Goal: Task Accomplishment & Management: Use online tool/utility

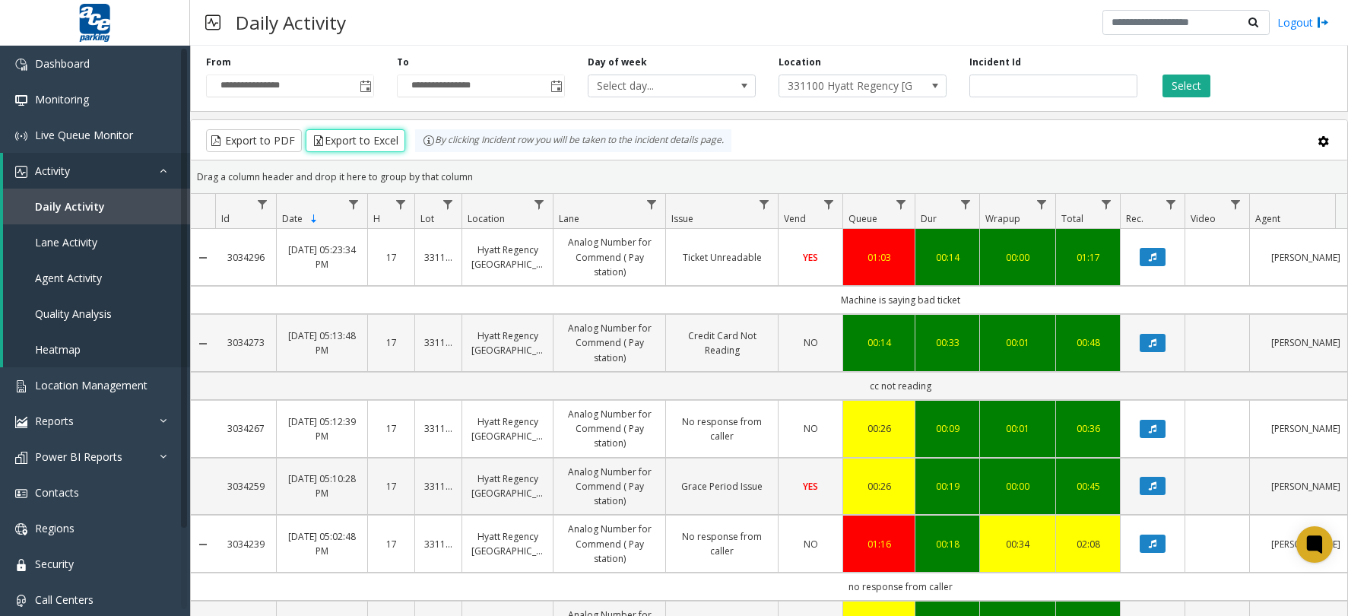
scroll to position [33, 0]
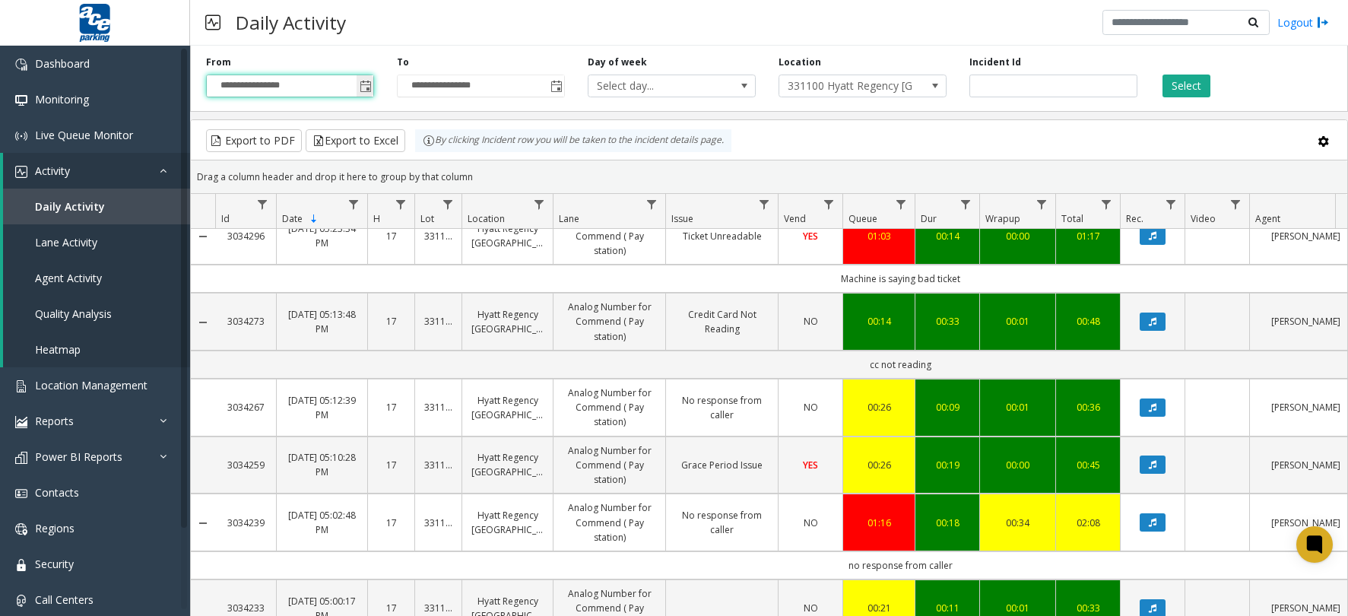
drag, startPoint x: 249, startPoint y: 84, endPoint x: 258, endPoint y: 81, distance: 8.9
click at [250, 83] on input "**********" at bounding box center [290, 85] width 166 height 21
click at [364, 84] on span "Toggle popup" at bounding box center [366, 87] width 12 height 12
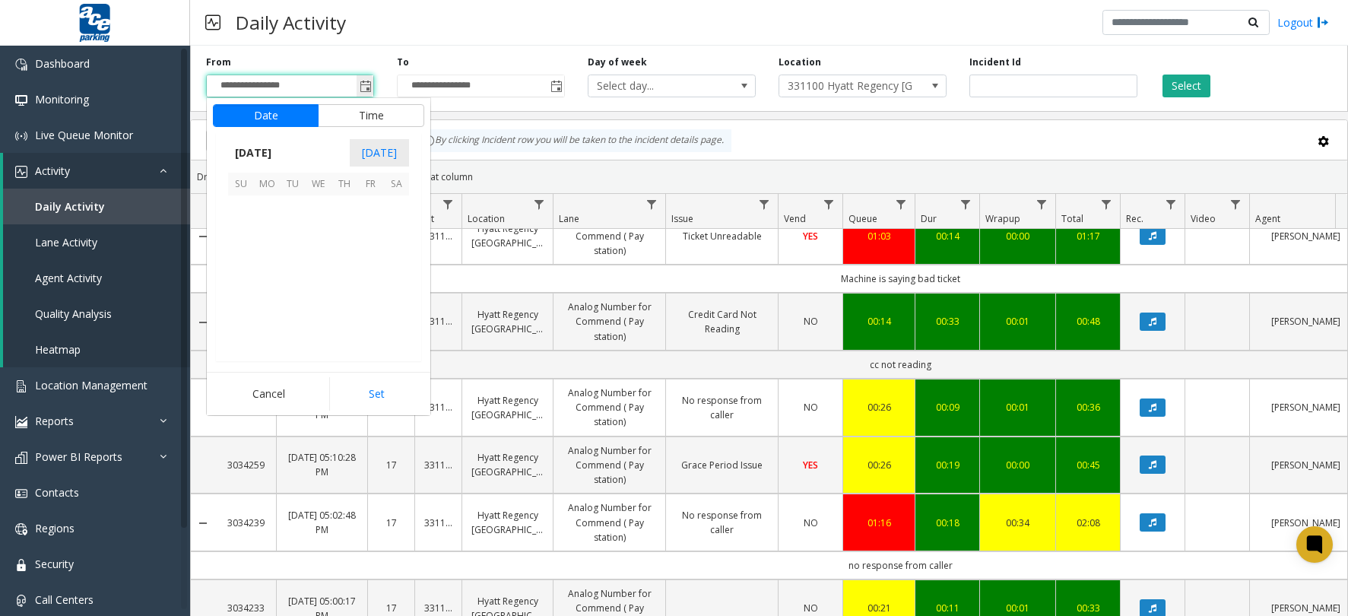
scroll to position [23, 0]
click at [347, 119] on button "Time" at bounding box center [371, 115] width 106 height 23
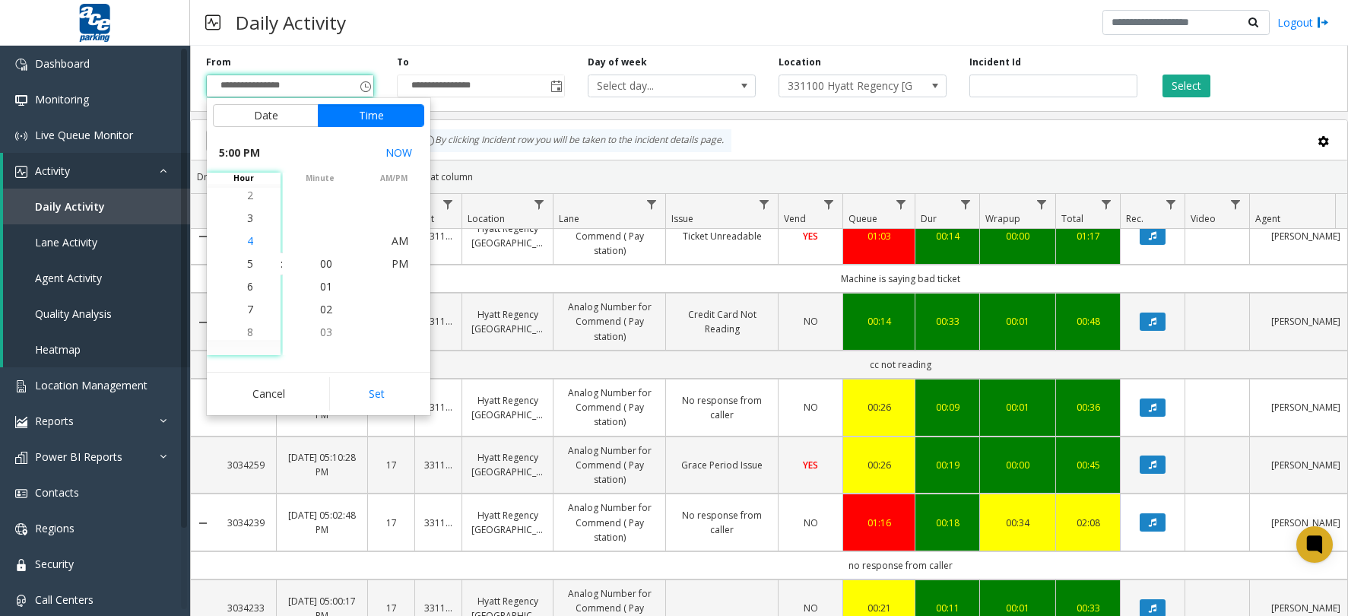
click at [247, 241] on span "4" at bounding box center [250, 240] width 6 height 14
click at [247, 262] on span "4" at bounding box center [250, 263] width 6 height 14
click at [247, 265] on span "4" at bounding box center [250, 263] width 6 height 14
click at [320, 261] on span "00" at bounding box center [326, 263] width 12 height 14
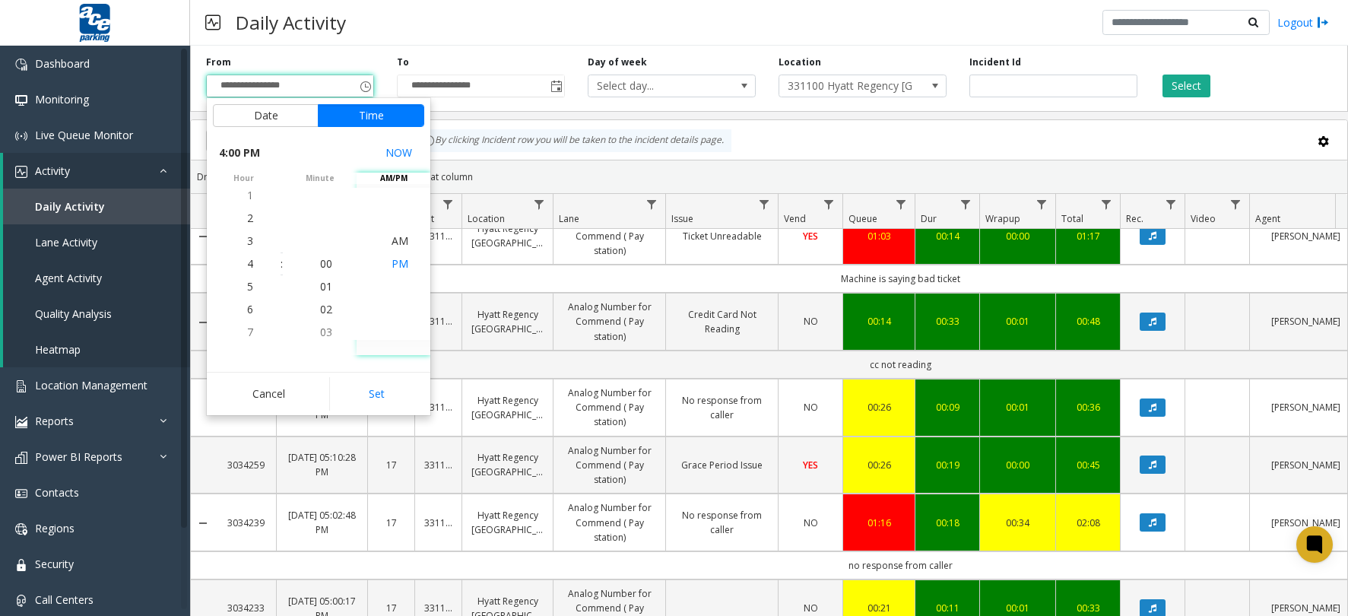
click at [391, 265] on span "PM" at bounding box center [399, 263] width 17 height 14
click at [380, 387] on button "Set" at bounding box center [377, 393] width 96 height 33
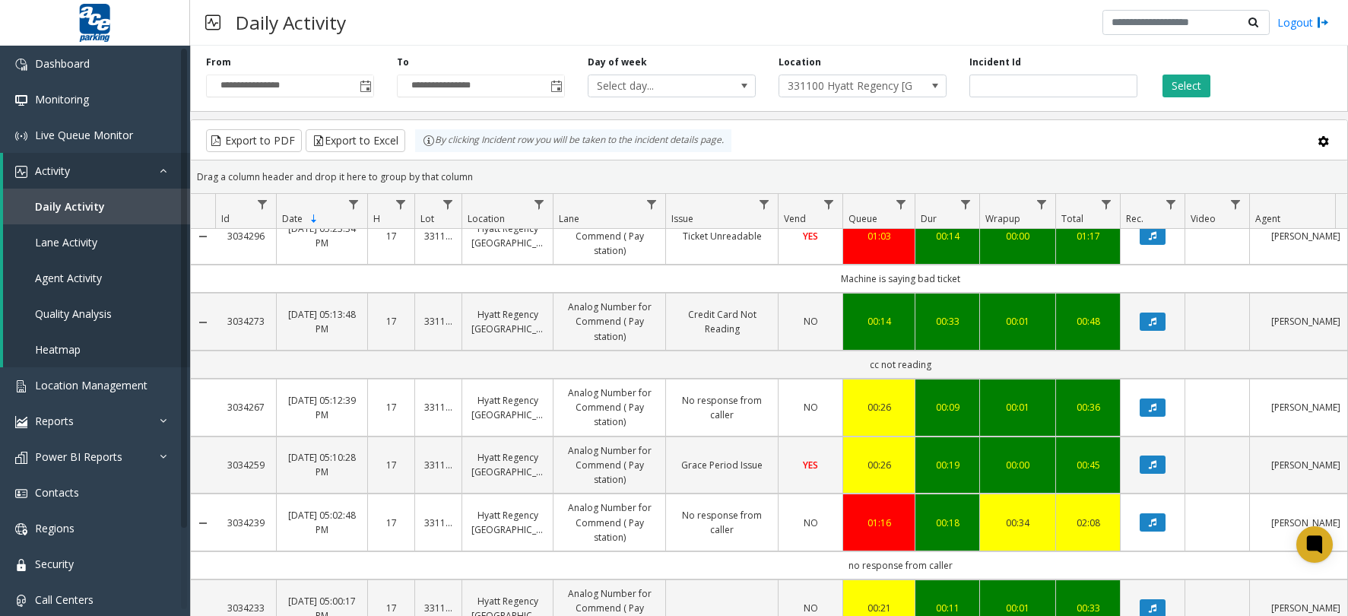
click at [1161, 97] on div "**********" at bounding box center [769, 76] width 1158 height 72
click at [1162, 90] on button "Select" at bounding box center [1186, 85] width 48 height 23
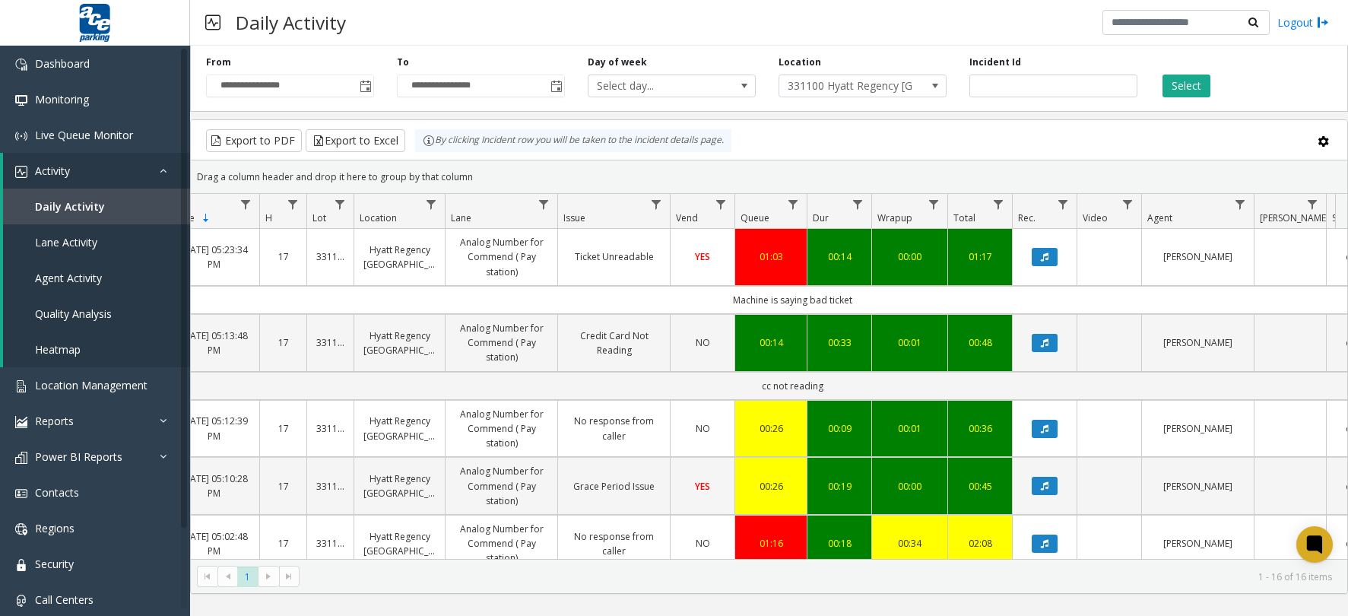
scroll to position [797, 108]
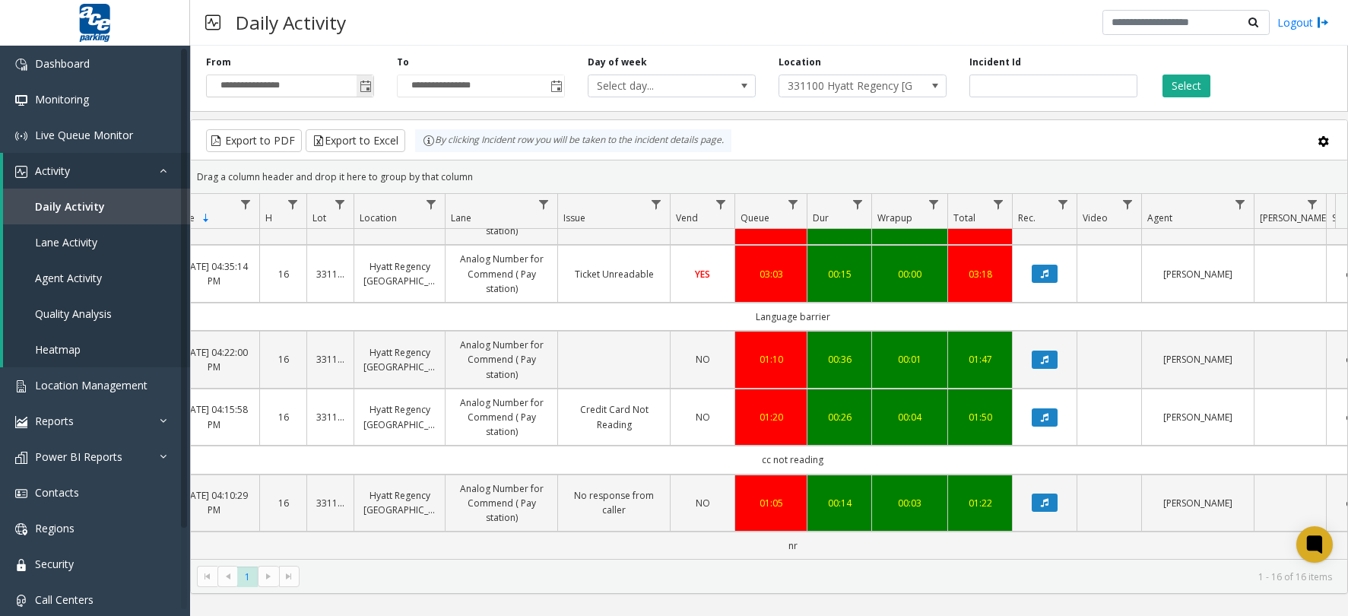
click at [366, 90] on span "Toggle popup" at bounding box center [366, 87] width 12 height 12
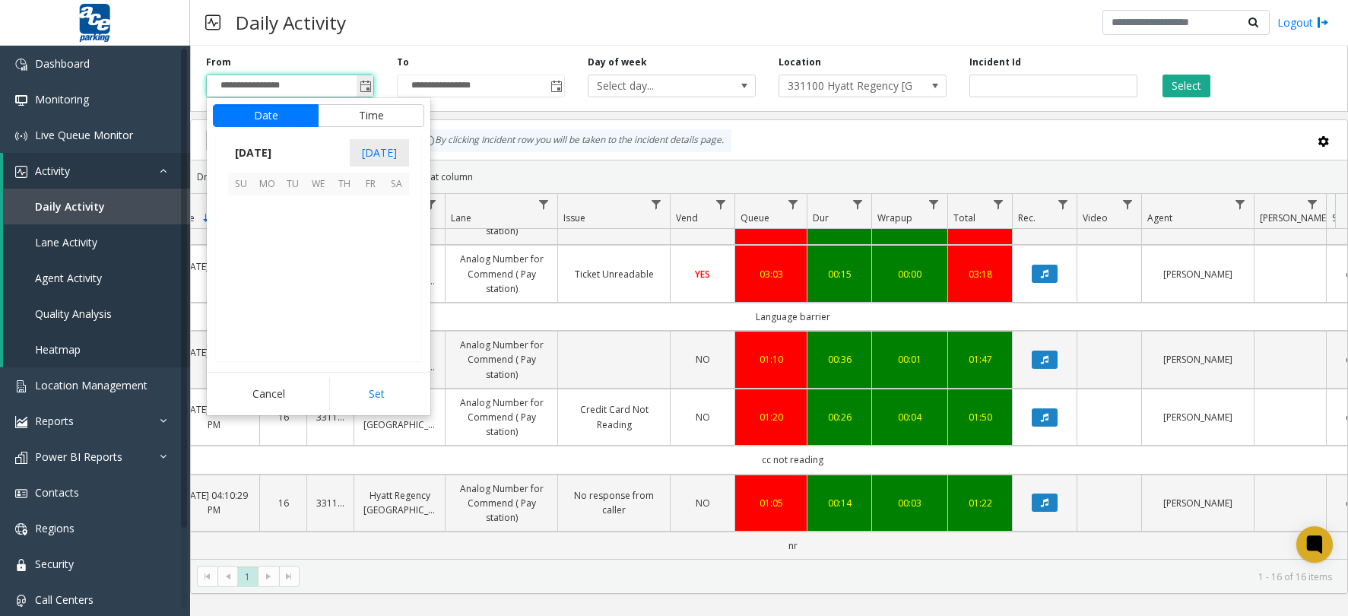
scroll to position [23, 0]
click at [360, 110] on button "Time" at bounding box center [371, 115] width 106 height 23
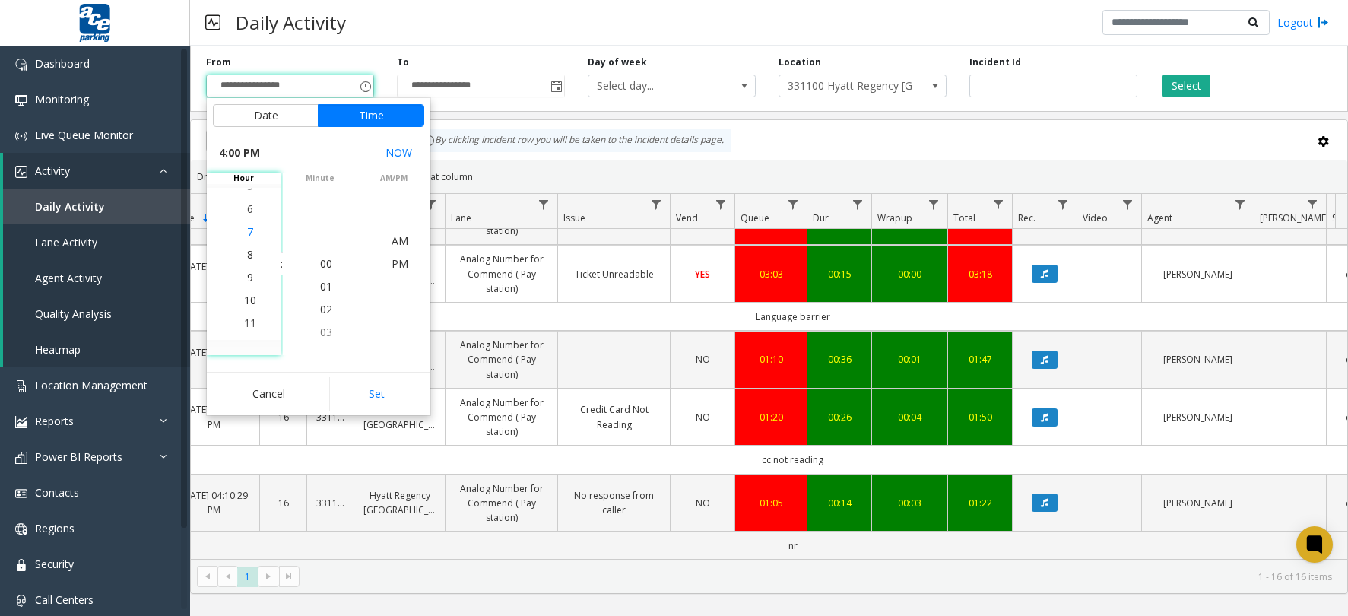
scroll to position [524, 0]
click at [247, 195] on span "8" at bounding box center [250, 195] width 6 height 14
click at [320, 264] on span "00" at bounding box center [326, 263] width 12 height 14
click at [391, 240] on span "AM" at bounding box center [399, 240] width 17 height 14
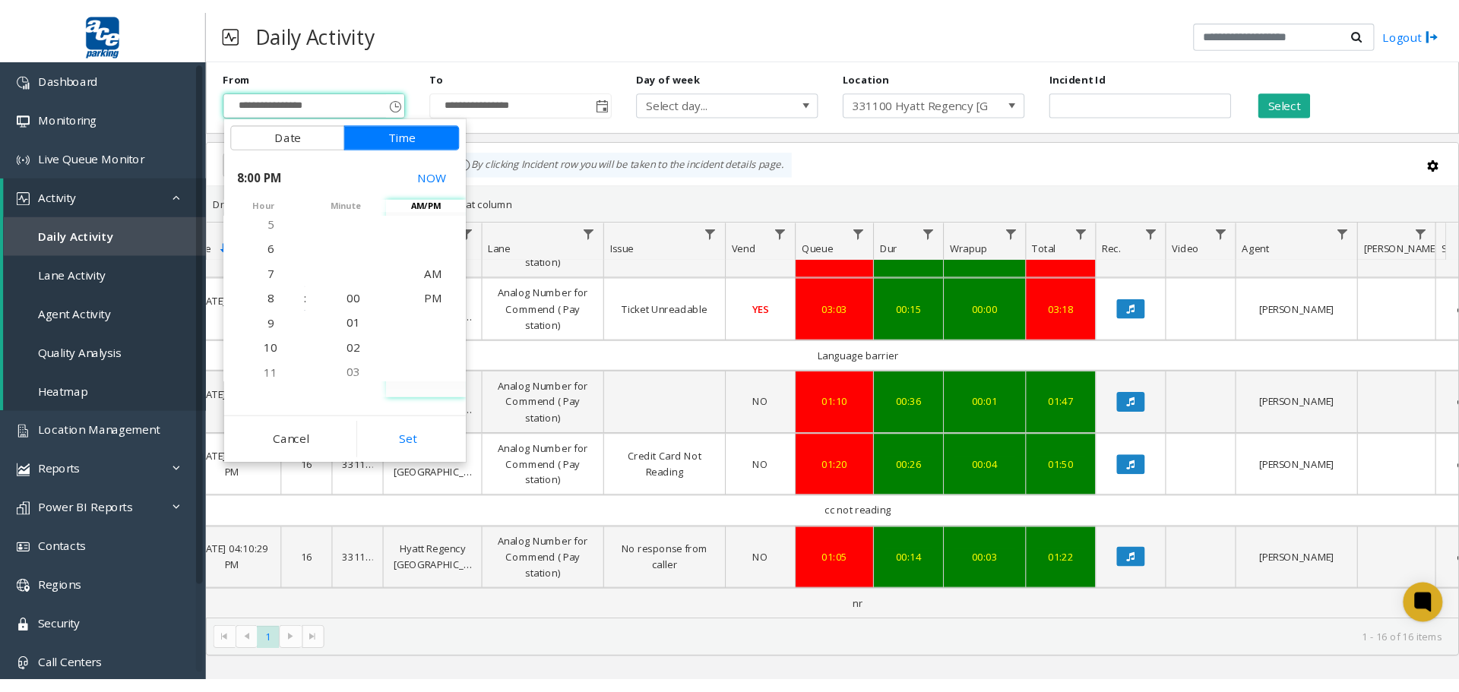
scroll to position [0, 0]
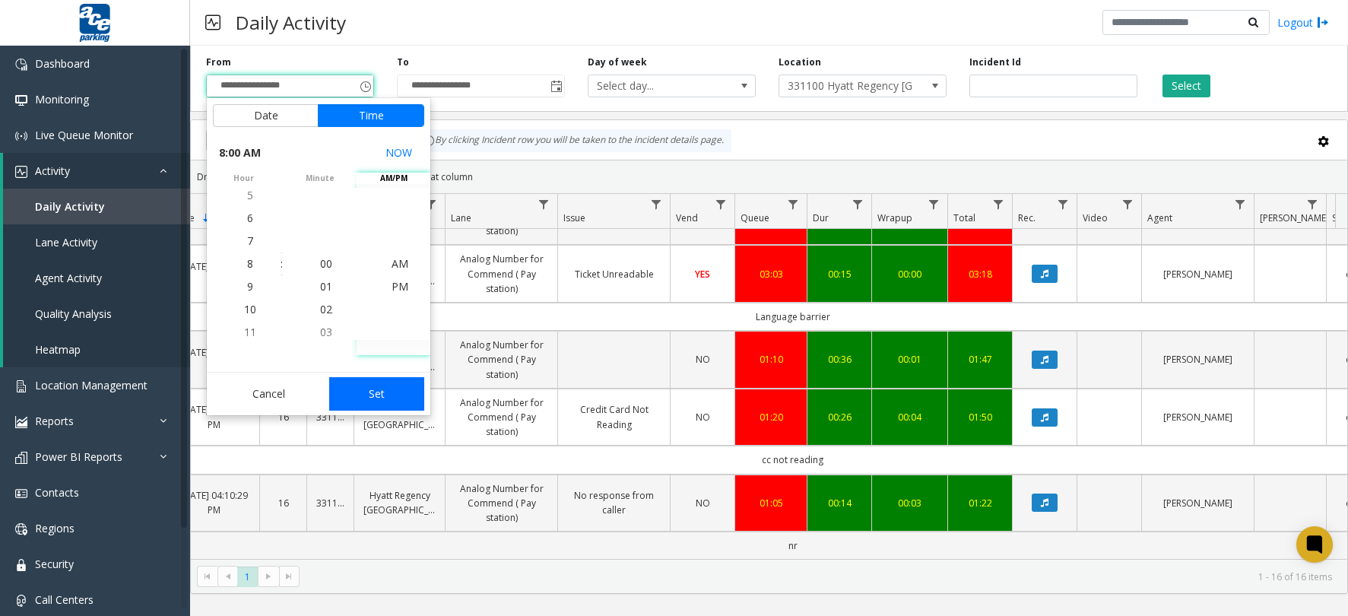
click at [382, 391] on button "Set" at bounding box center [377, 393] width 96 height 33
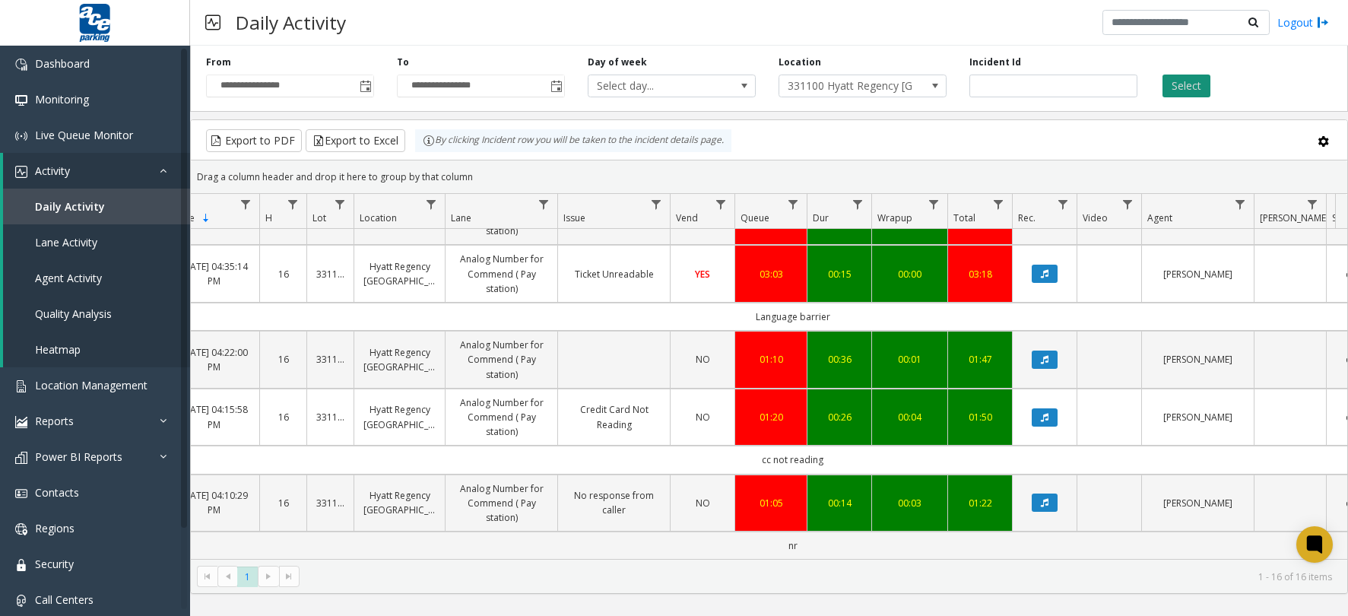
click at [1174, 87] on button "Select" at bounding box center [1186, 85] width 48 height 23
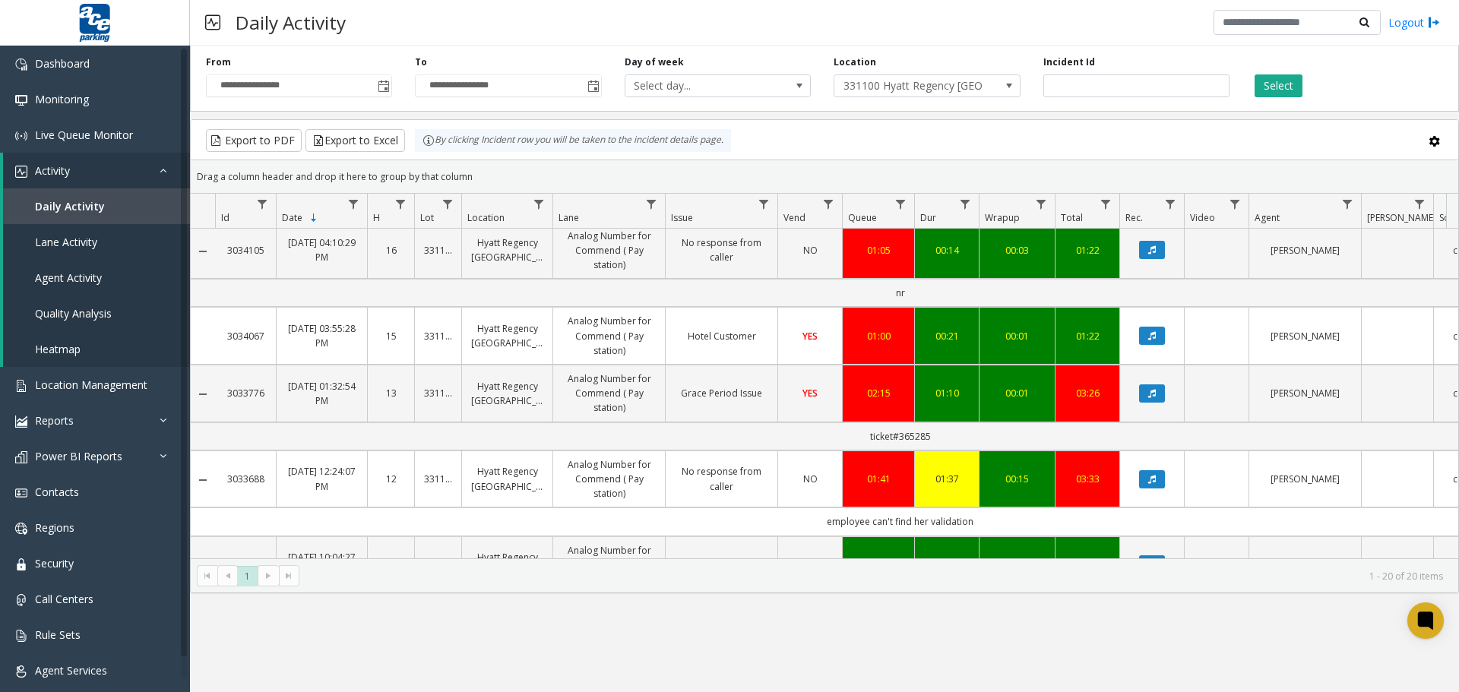
scroll to position [1112, 0]
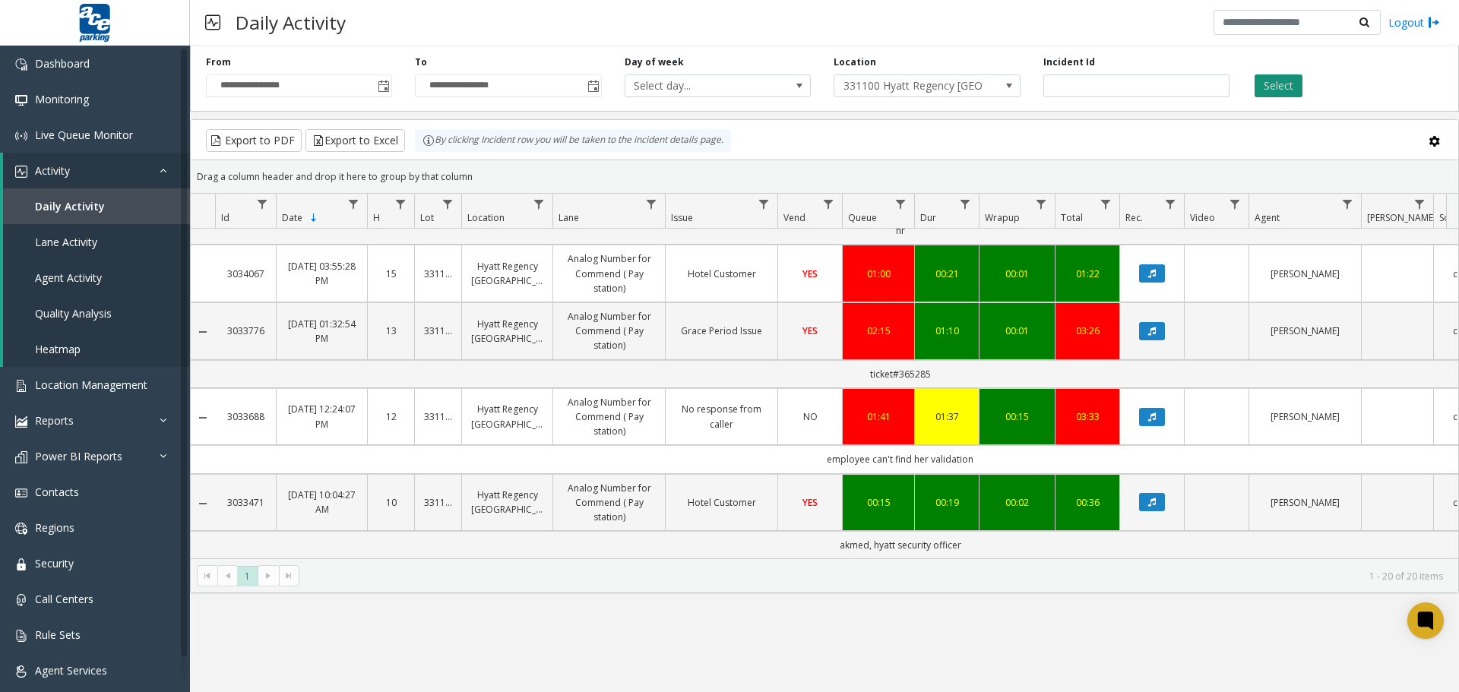
click at [1278, 85] on button "Select" at bounding box center [1279, 85] width 48 height 23
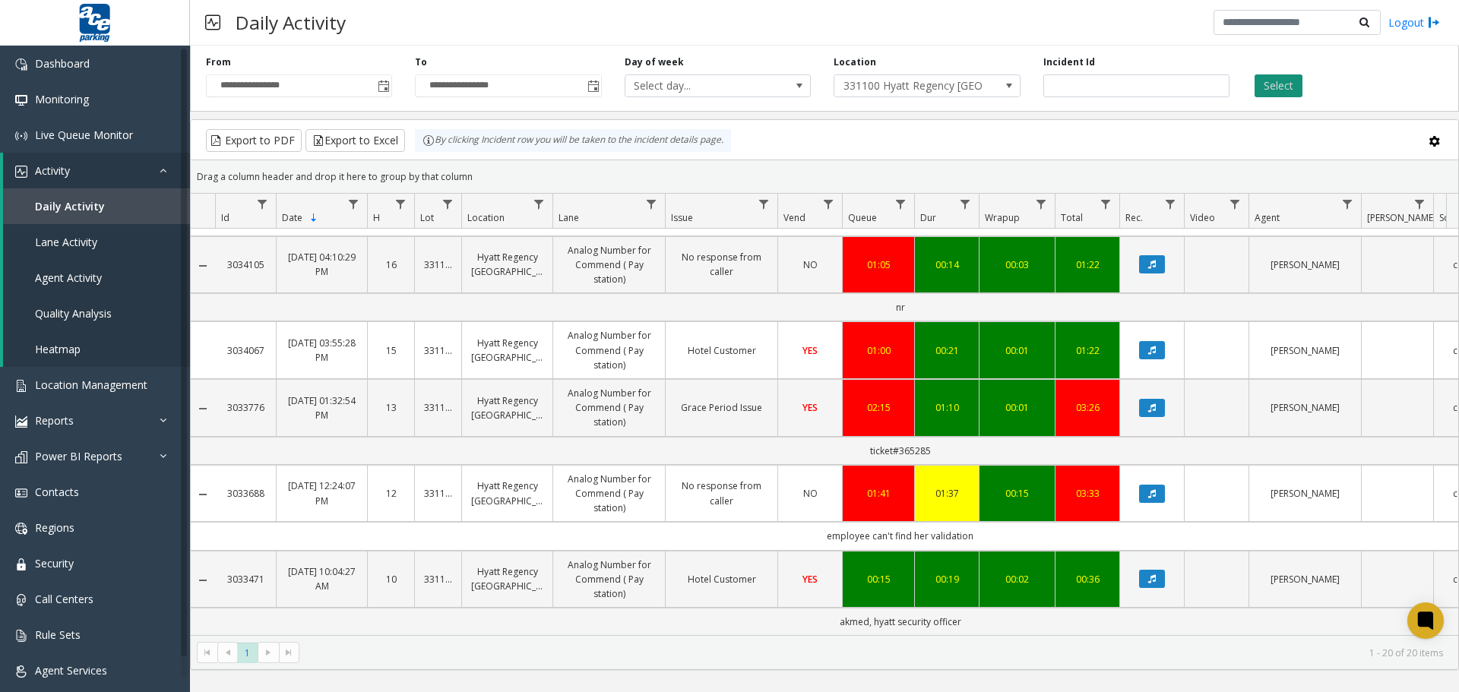
scroll to position [1035, 0]
click at [1288, 85] on button "Select" at bounding box center [1279, 85] width 48 height 23
click at [1285, 84] on button "Select" at bounding box center [1279, 85] width 48 height 23
click at [322, 139] on button "Export to Excel" at bounding box center [356, 140] width 100 height 23
click at [380, 86] on span "Toggle popup" at bounding box center [384, 87] width 12 height 12
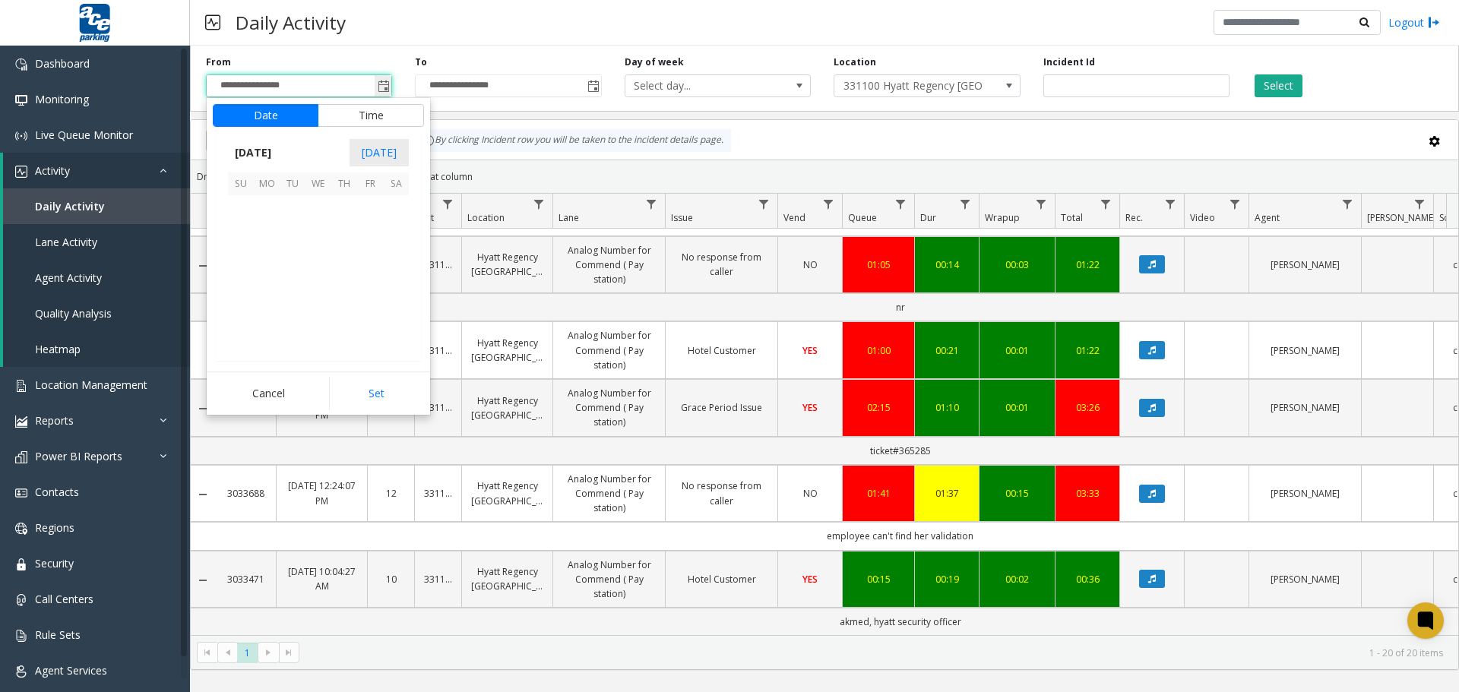
scroll to position [182, 0]
click at [365, 114] on button "Time" at bounding box center [371, 115] width 106 height 23
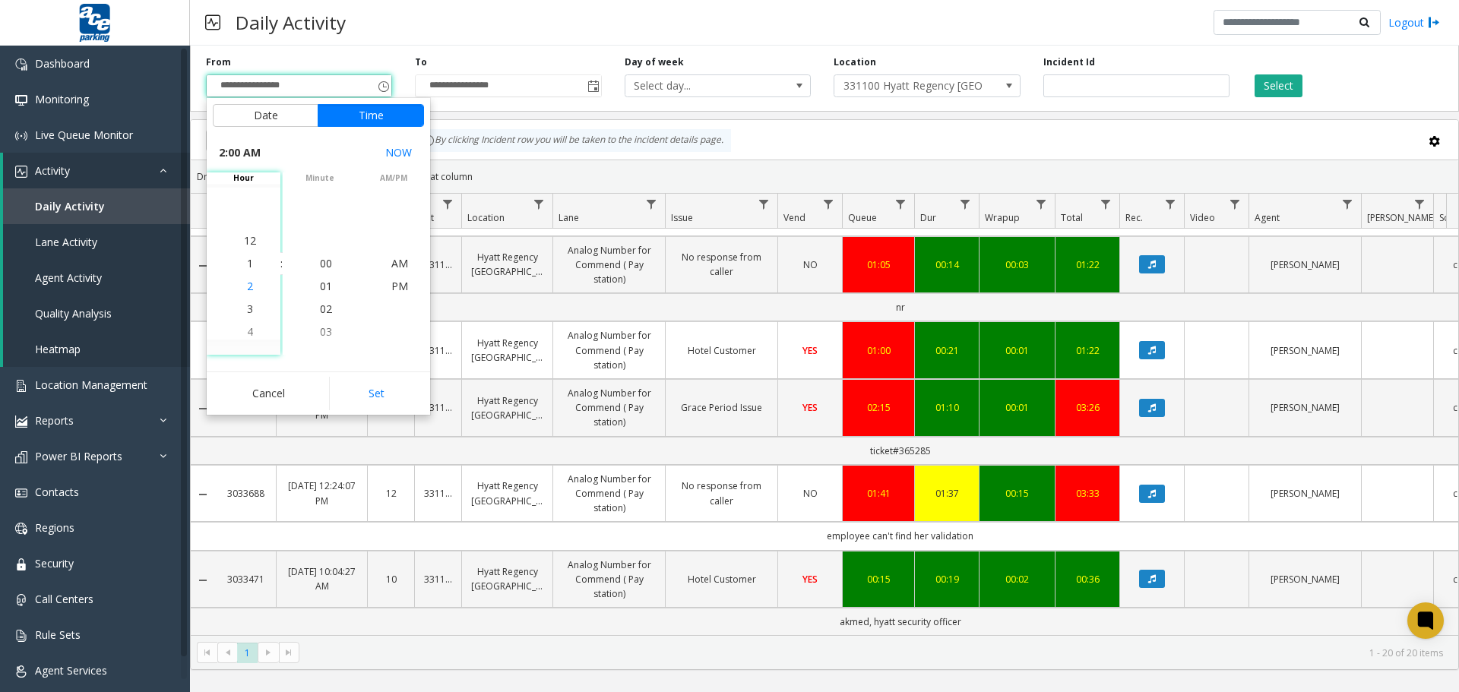
scroll to position [46, 0]
click at [247, 311] on span "4" at bounding box center [250, 309] width 6 height 14
click at [323, 262] on span "45" at bounding box center [326, 262] width 12 height 14
click at [396, 285] on span "PM" at bounding box center [399, 286] width 17 height 14
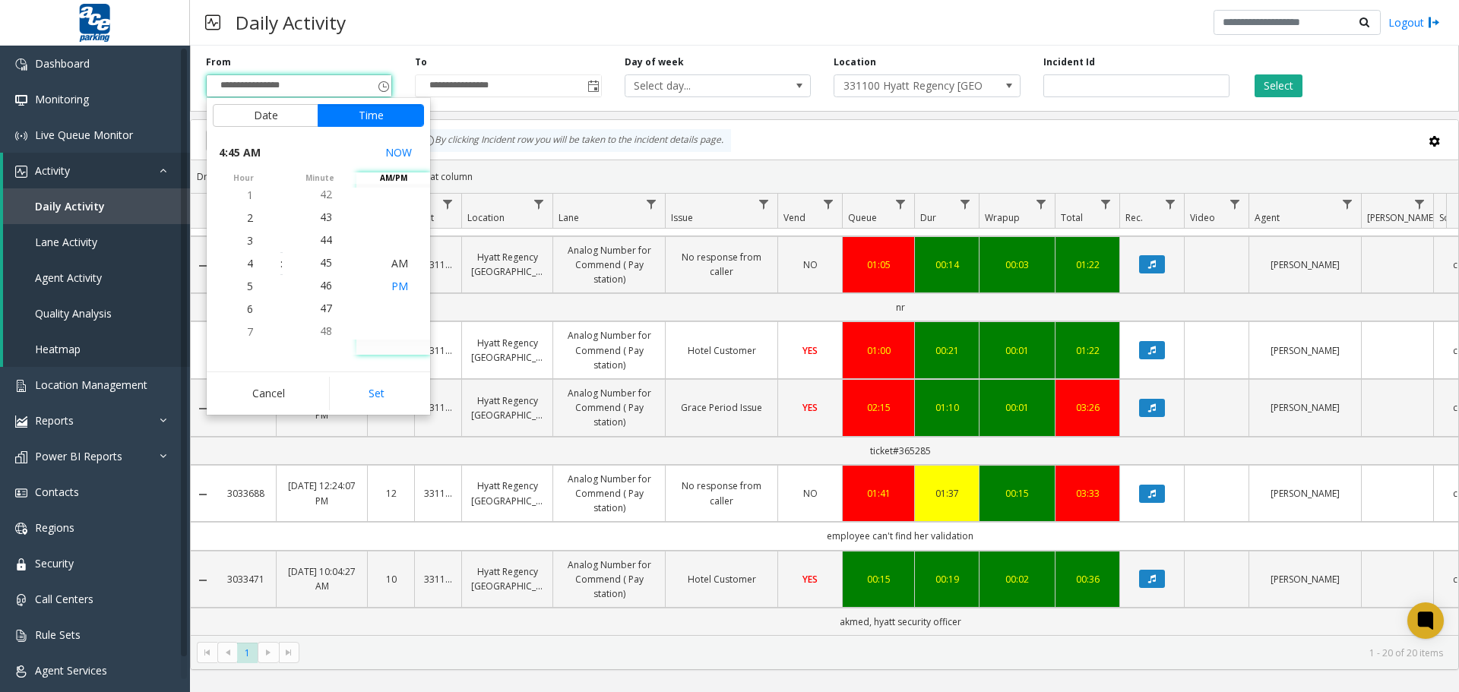
scroll to position [23, 0]
click at [375, 393] on button "Set" at bounding box center [377, 393] width 96 height 33
type input "**********"
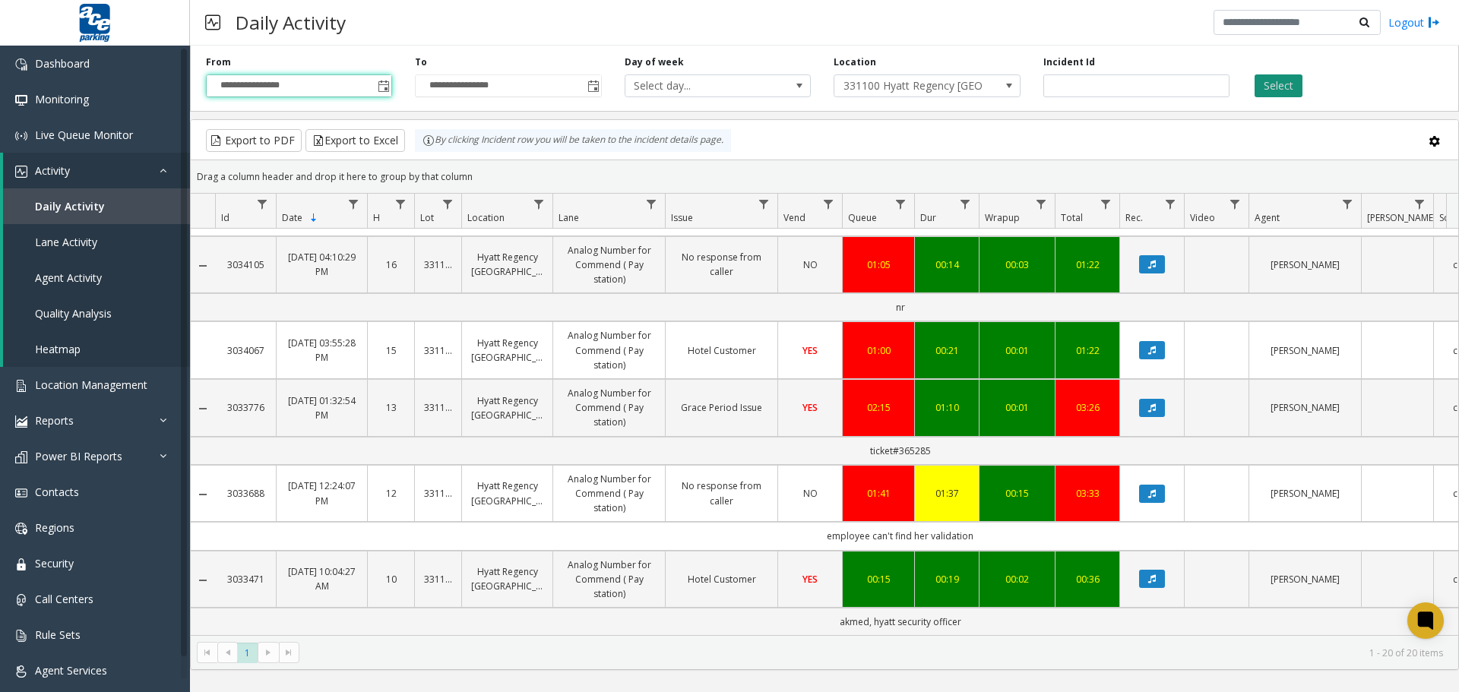
click at [1268, 90] on button "Select" at bounding box center [1279, 85] width 48 height 23
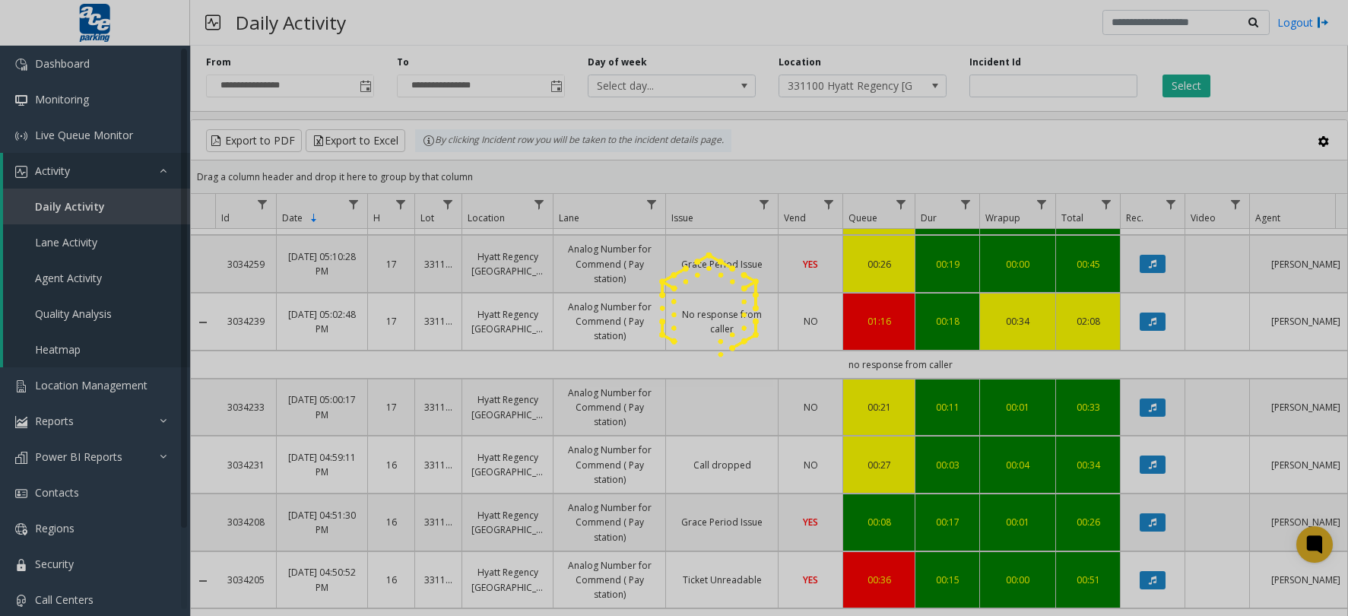
scroll to position [310, 0]
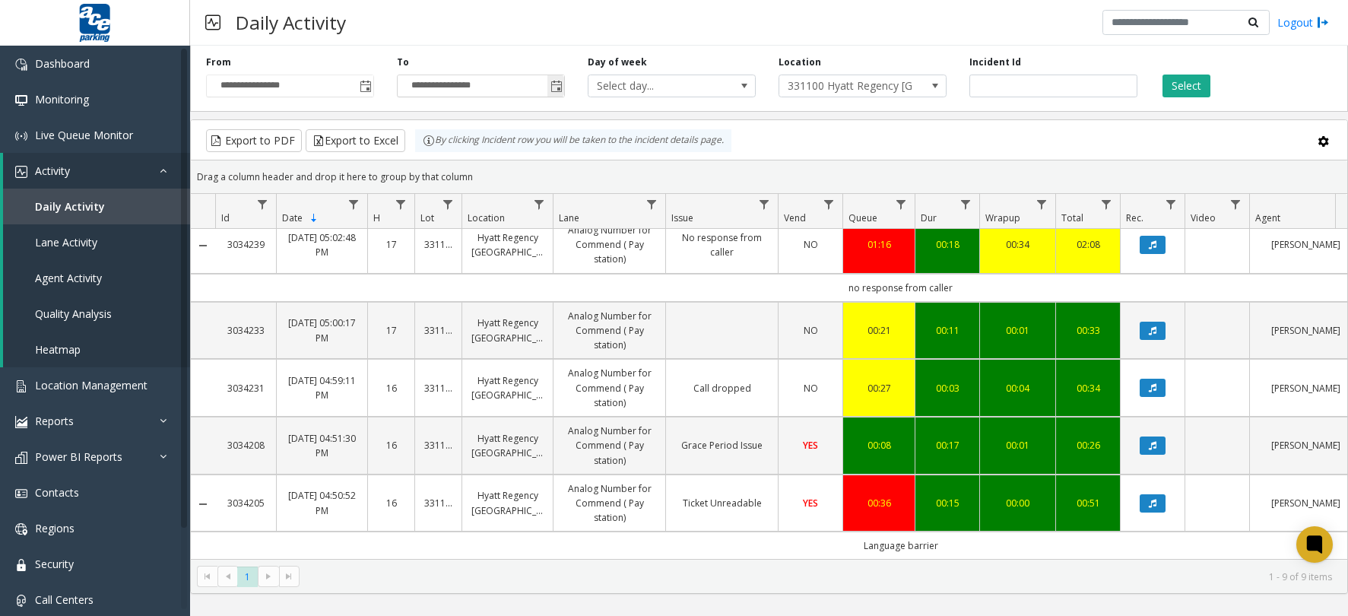
click at [552, 88] on span "Toggle popup" at bounding box center [556, 87] width 12 height 12
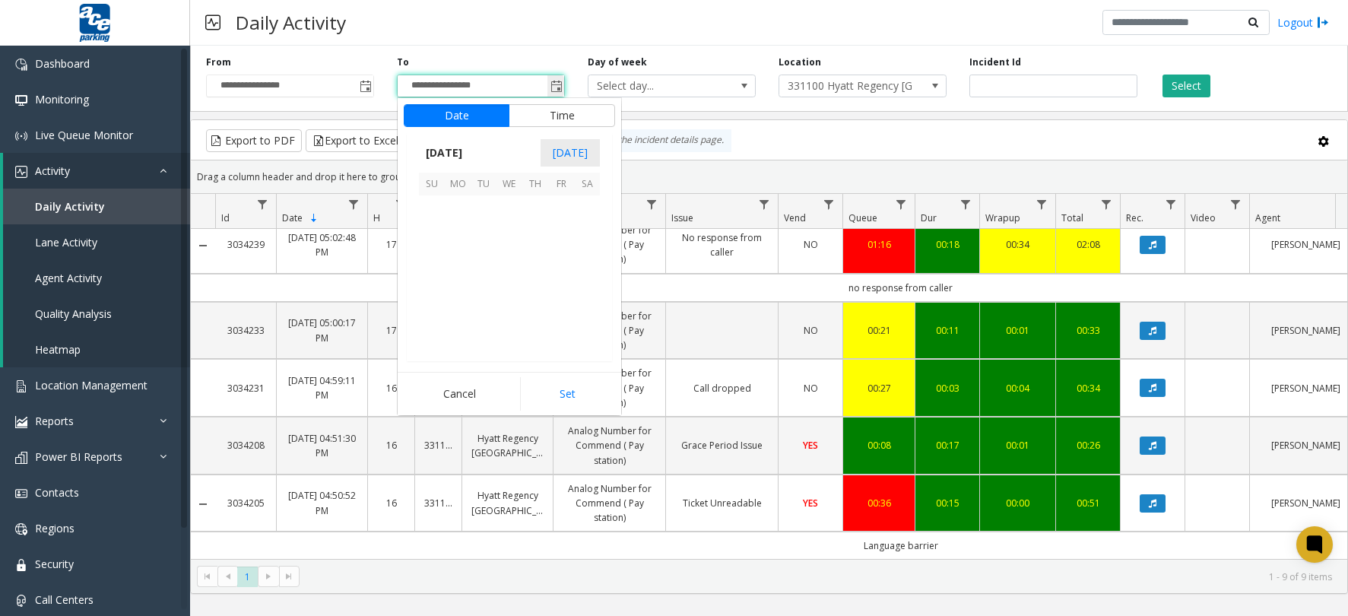
scroll to position [23, 0]
click at [554, 114] on button "Time" at bounding box center [562, 115] width 106 height 23
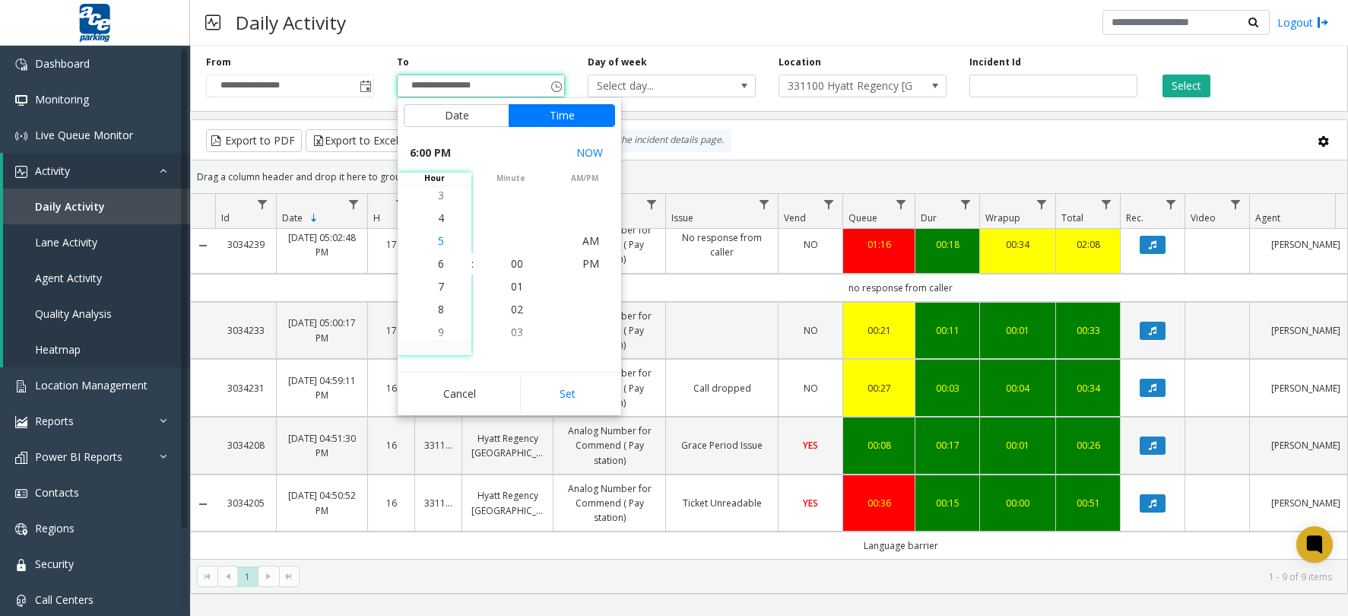
click at [438, 239] on span "5" at bounding box center [441, 240] width 6 height 14
click at [511, 264] on span "00" at bounding box center [517, 263] width 12 height 14
click at [583, 261] on span "PM" at bounding box center [590, 263] width 17 height 14
click at [555, 115] on button "Time" at bounding box center [562, 115] width 106 height 23
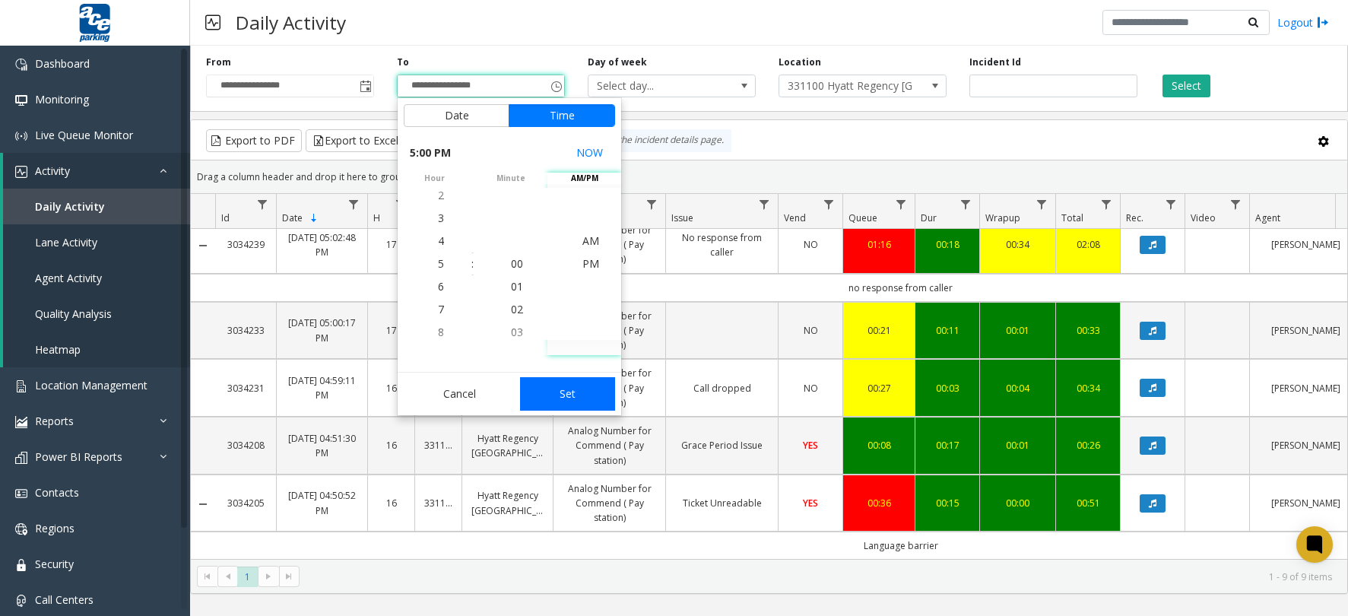
click at [571, 393] on button "Set" at bounding box center [568, 393] width 96 height 33
type input "**********"
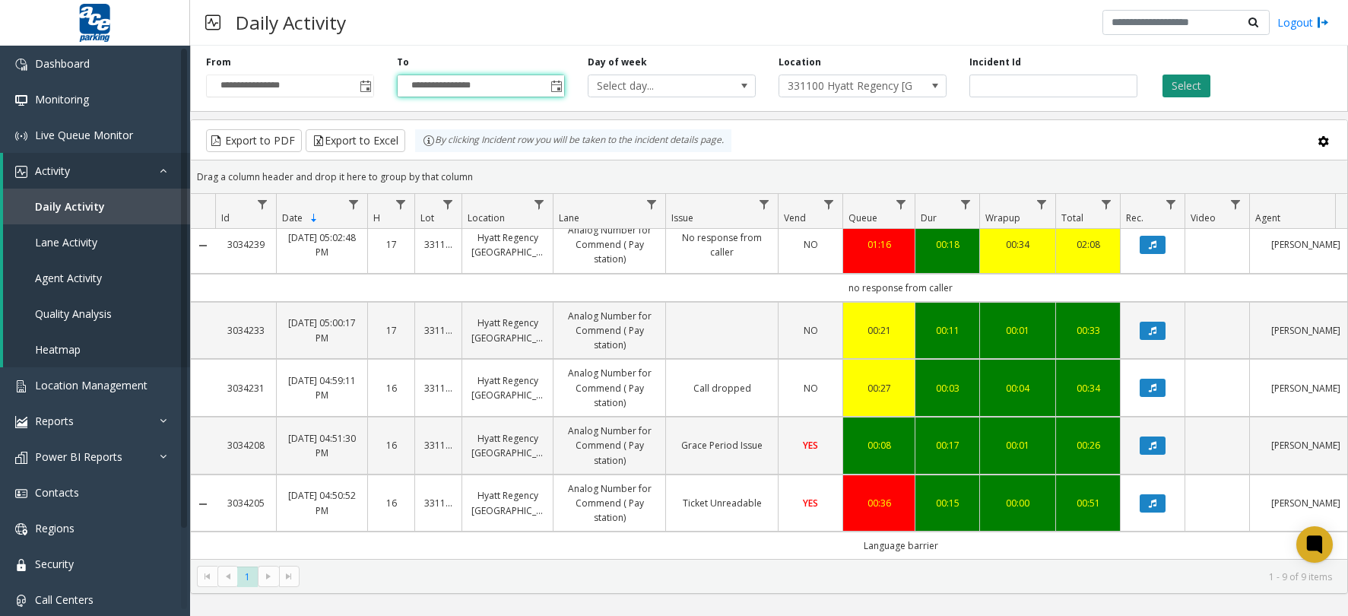
click at [1179, 87] on button "Select" at bounding box center [1186, 85] width 48 height 23
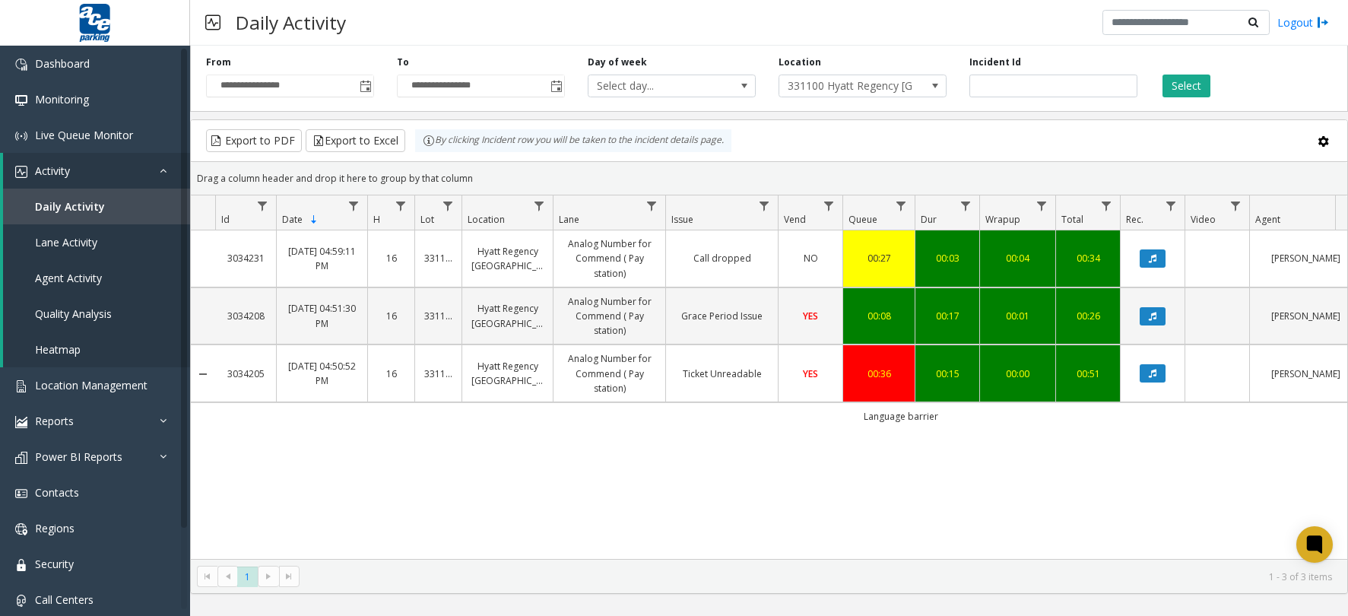
click at [906, 422] on td "Language barrier" at bounding box center [900, 415] width 1370 height 27
click at [359, 145] on button "Export to Excel" at bounding box center [356, 140] width 100 height 23
click at [1157, 372] on button "Data table" at bounding box center [1152, 373] width 26 height 18
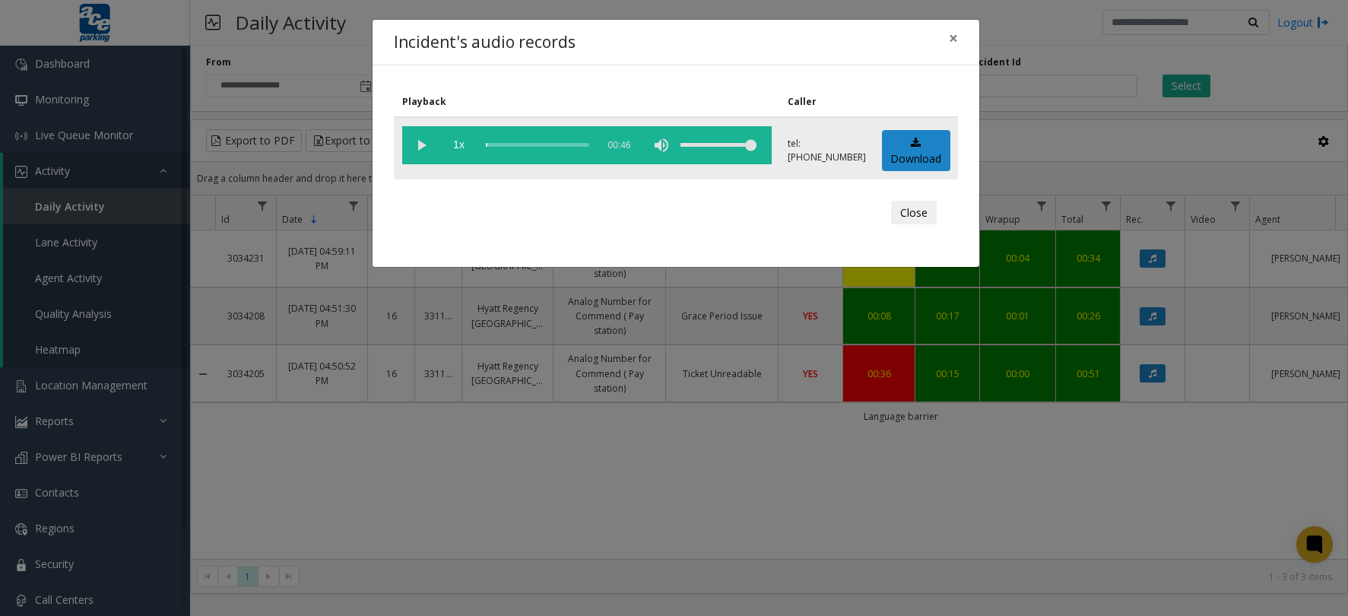
click at [423, 146] on vg-play-pause at bounding box center [421, 145] width 38 height 38
click at [501, 147] on div "scrub bar" at bounding box center [537, 145] width 103 height 38
click at [509, 144] on div "scrub bar" at bounding box center [537, 145] width 103 height 38
click at [518, 144] on div "scrub bar" at bounding box center [537, 145] width 103 height 38
click at [524, 146] on div "scrub bar" at bounding box center [537, 145] width 103 height 38
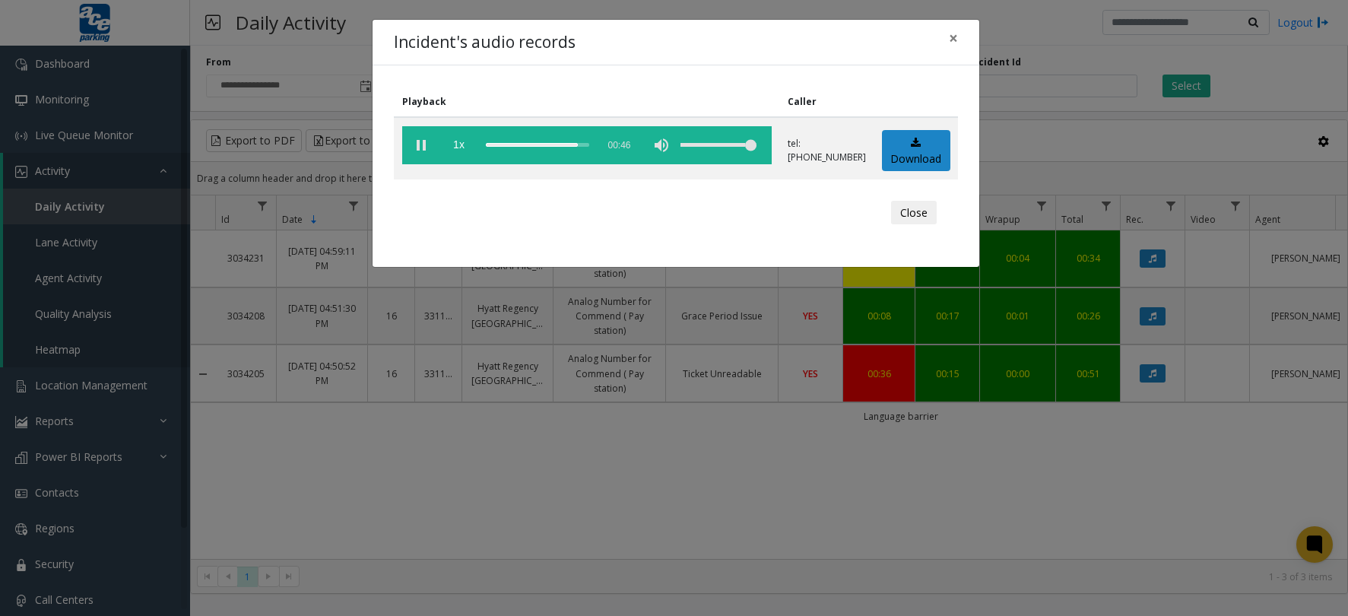
click at [837, 480] on div "Incident's audio records × Playback Caller 1x 00:46 tel:[PHONE_NUMBER] Download…" at bounding box center [674, 308] width 1348 height 616
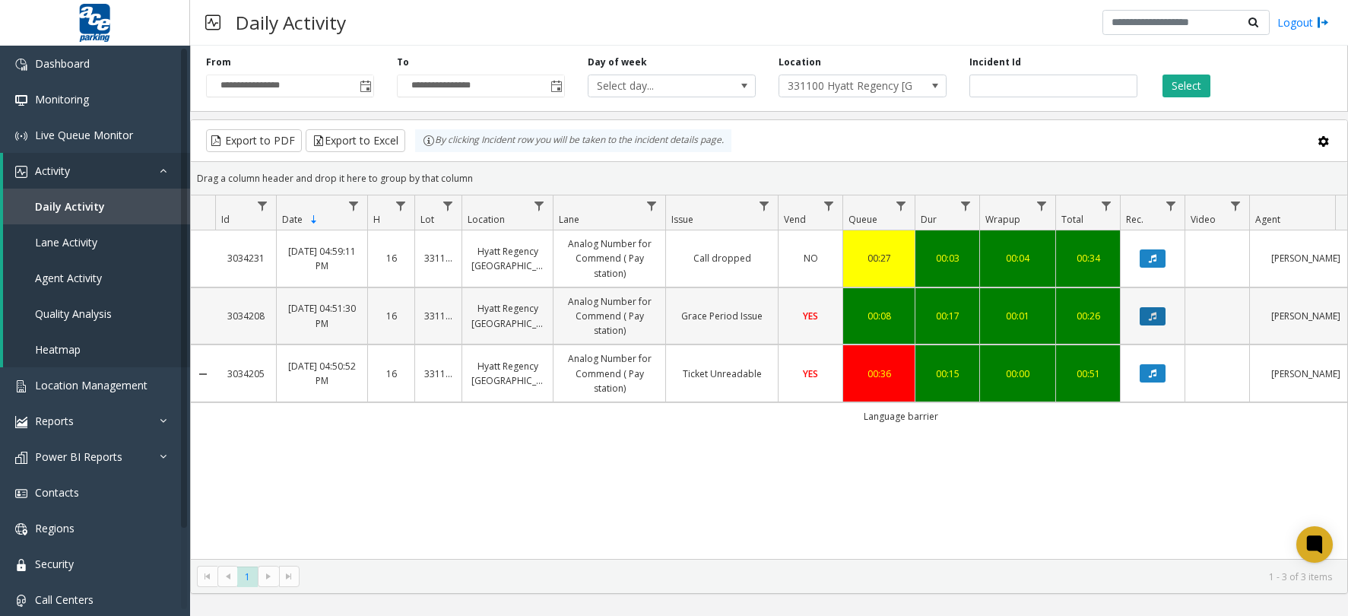
click at [1154, 319] on icon "Data table" at bounding box center [1153, 316] width 8 height 9
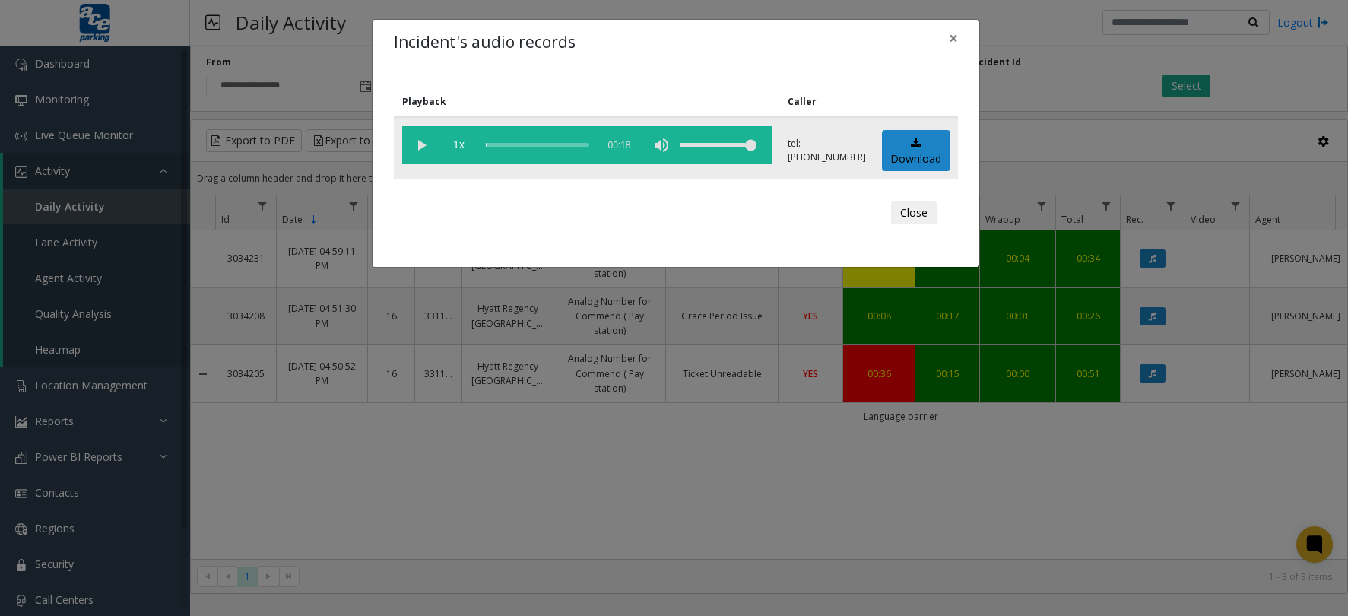
click at [417, 138] on vg-play-pause at bounding box center [421, 145] width 38 height 38
click at [496, 147] on div "scrub bar" at bounding box center [537, 145] width 103 height 38
click at [514, 146] on div "scrub bar" at bounding box center [537, 145] width 103 height 38
click at [528, 147] on div "scrub bar" at bounding box center [537, 145] width 103 height 38
drag, startPoint x: 724, startPoint y: 503, endPoint x: 721, endPoint y: 487, distance: 16.1
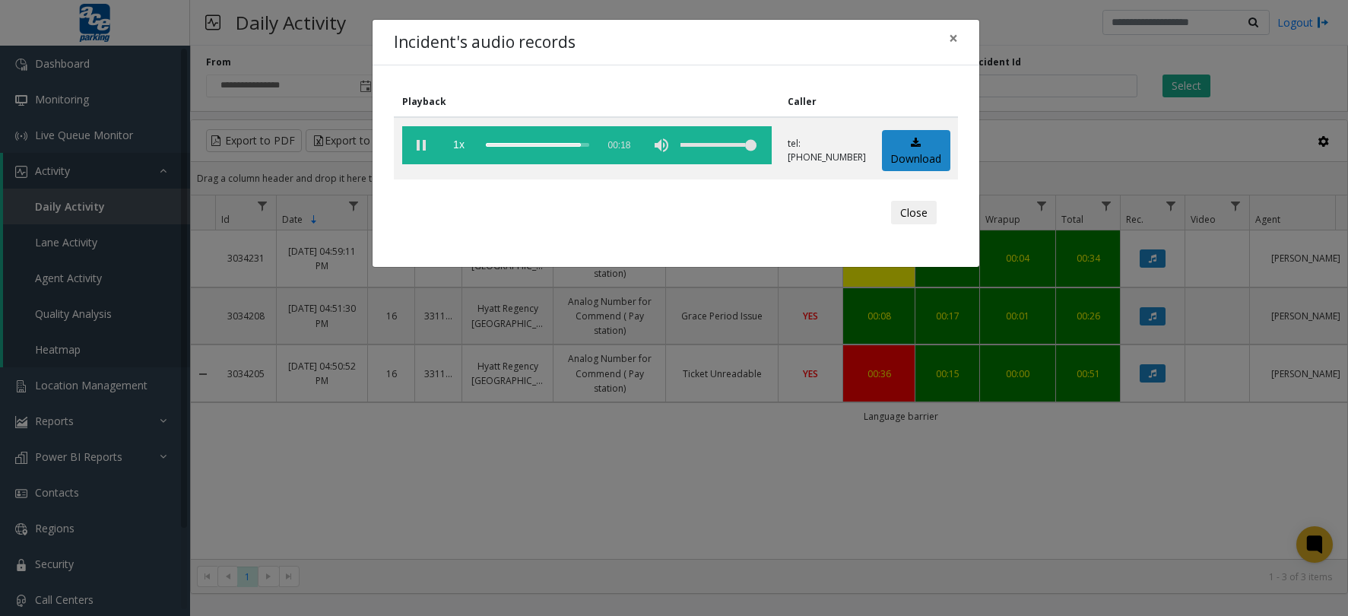
click at [724, 503] on div "Incident's audio records × Playback Caller 1x 00:18 tel:[PHONE_NUMBER] Download…" at bounding box center [674, 308] width 1348 height 616
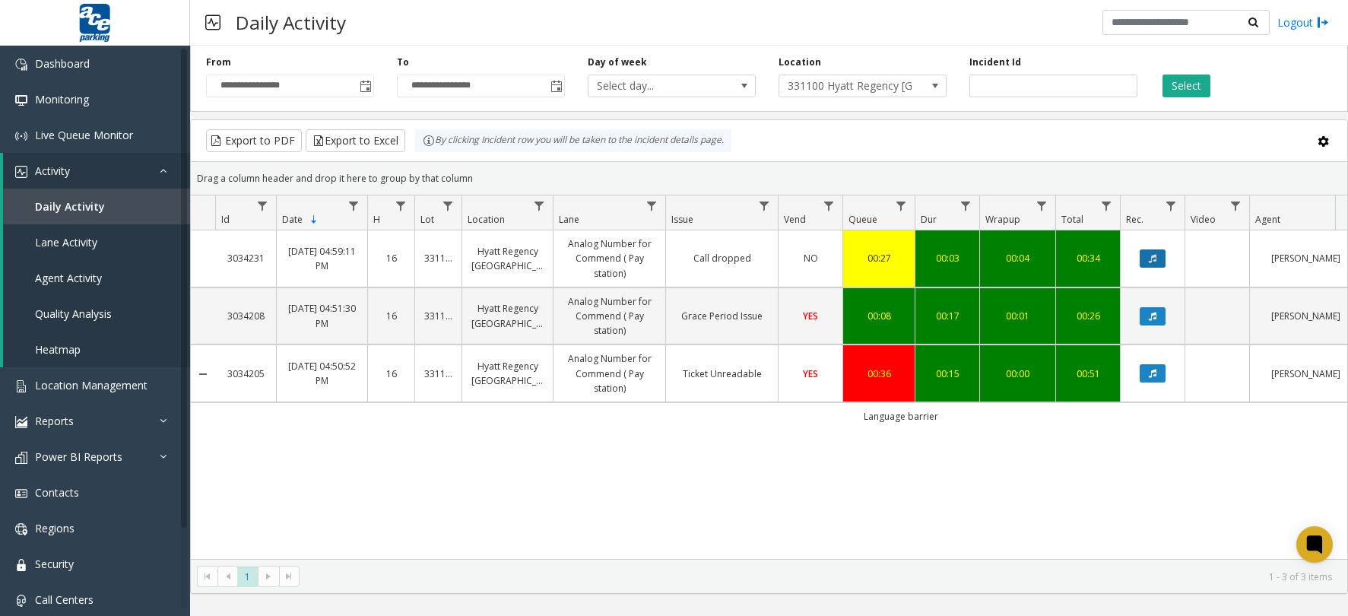
click at [1155, 259] on icon "Data table" at bounding box center [1153, 258] width 8 height 9
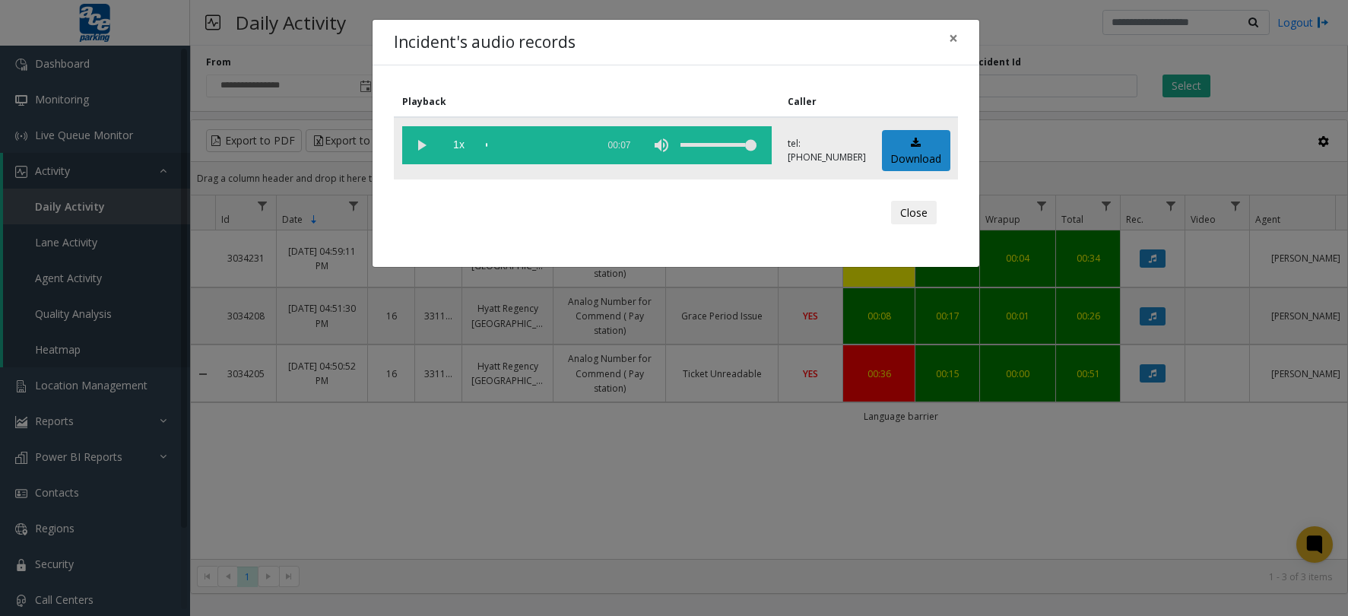
click at [413, 139] on vg-play-pause at bounding box center [421, 145] width 38 height 38
click at [489, 147] on div "scrub bar" at bounding box center [537, 145] width 103 height 38
click at [493, 144] on div "scrub bar" at bounding box center [537, 145] width 103 height 38
click at [501, 141] on div "scrub bar" at bounding box center [537, 145] width 103 height 38
click at [502, 141] on div "scrub bar" at bounding box center [537, 145] width 103 height 38
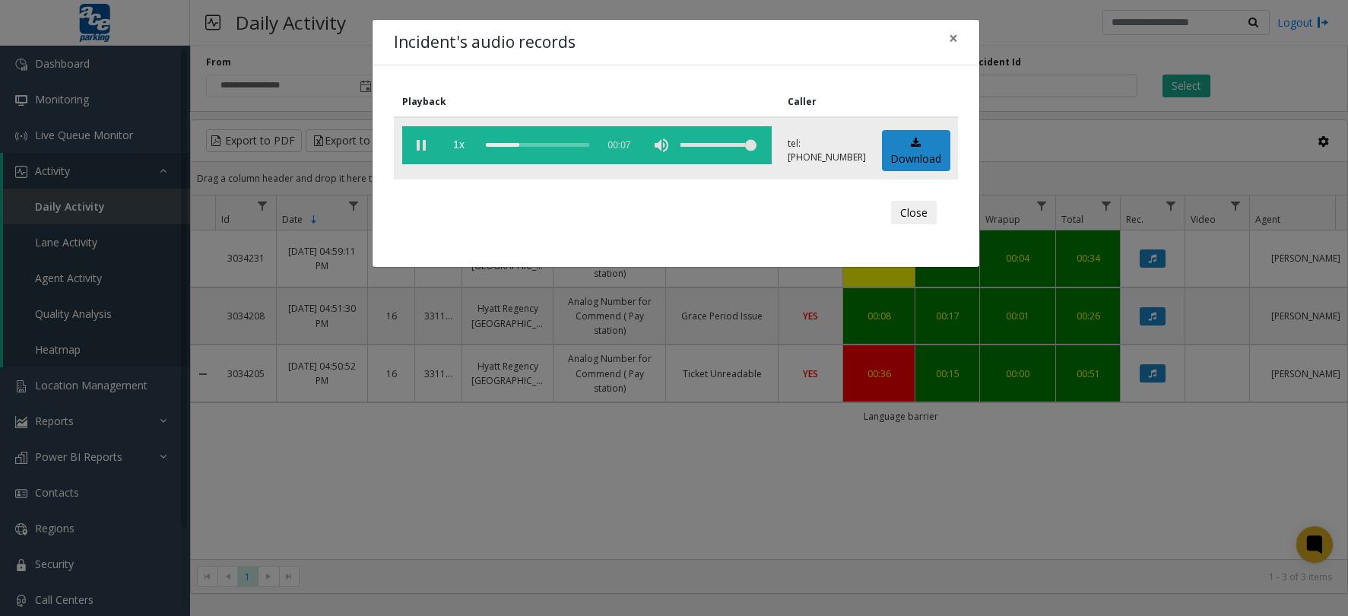
click at [505, 142] on div "scrub bar" at bounding box center [537, 145] width 103 height 38
click at [514, 145] on div "scrub bar" at bounding box center [537, 145] width 103 height 38
click at [518, 145] on div "scrub bar" at bounding box center [537, 145] width 103 height 38
click at [528, 146] on div "scrub bar" at bounding box center [537, 145] width 103 height 38
click at [531, 146] on div "scrub bar" at bounding box center [537, 145] width 103 height 38
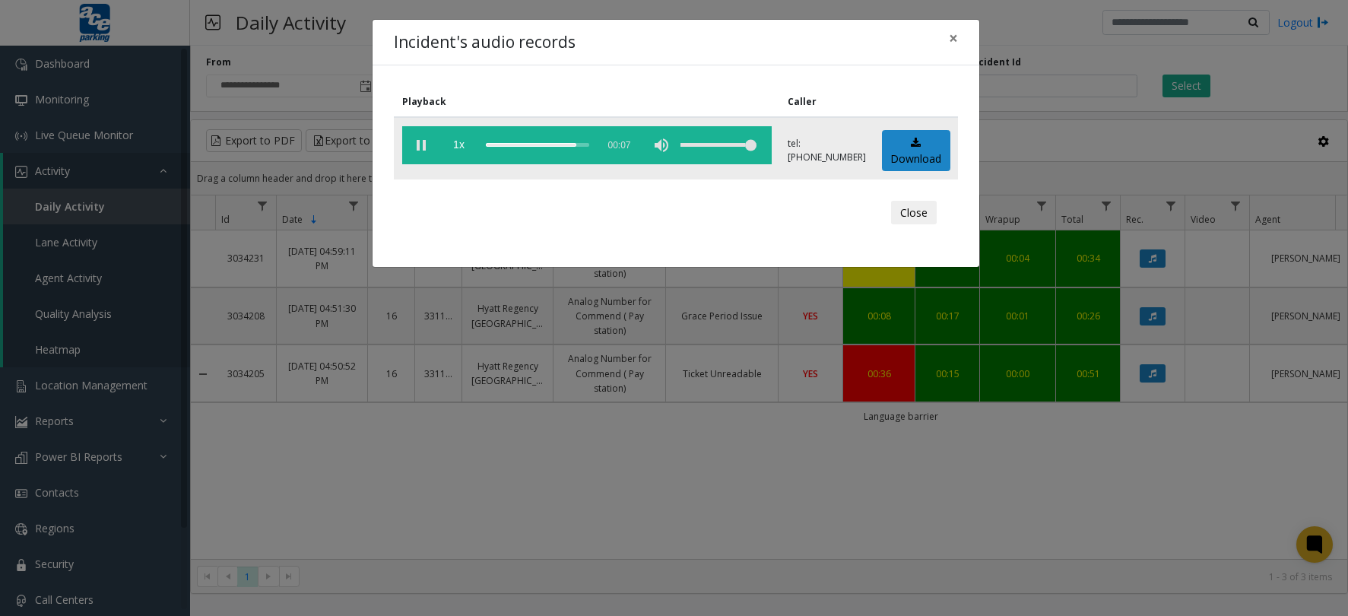
click at [539, 146] on div "scrub bar" at bounding box center [537, 145] width 103 height 38
click at [946, 46] on button "×" at bounding box center [953, 38] width 30 height 37
